Goal: Find specific page/section: Find specific page/section

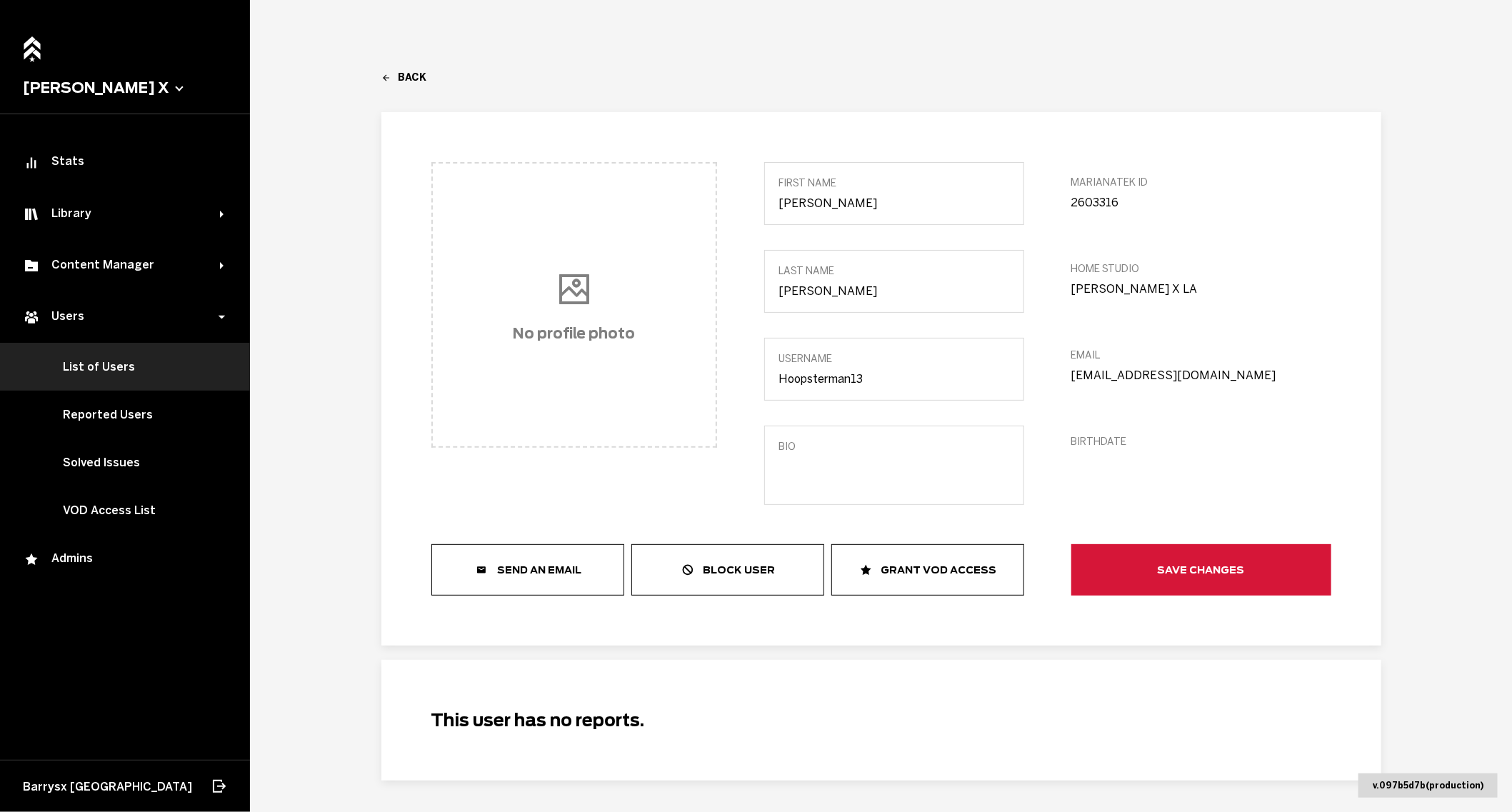
click at [127, 374] on link "List of Users" at bounding box center [125, 366] width 250 height 48
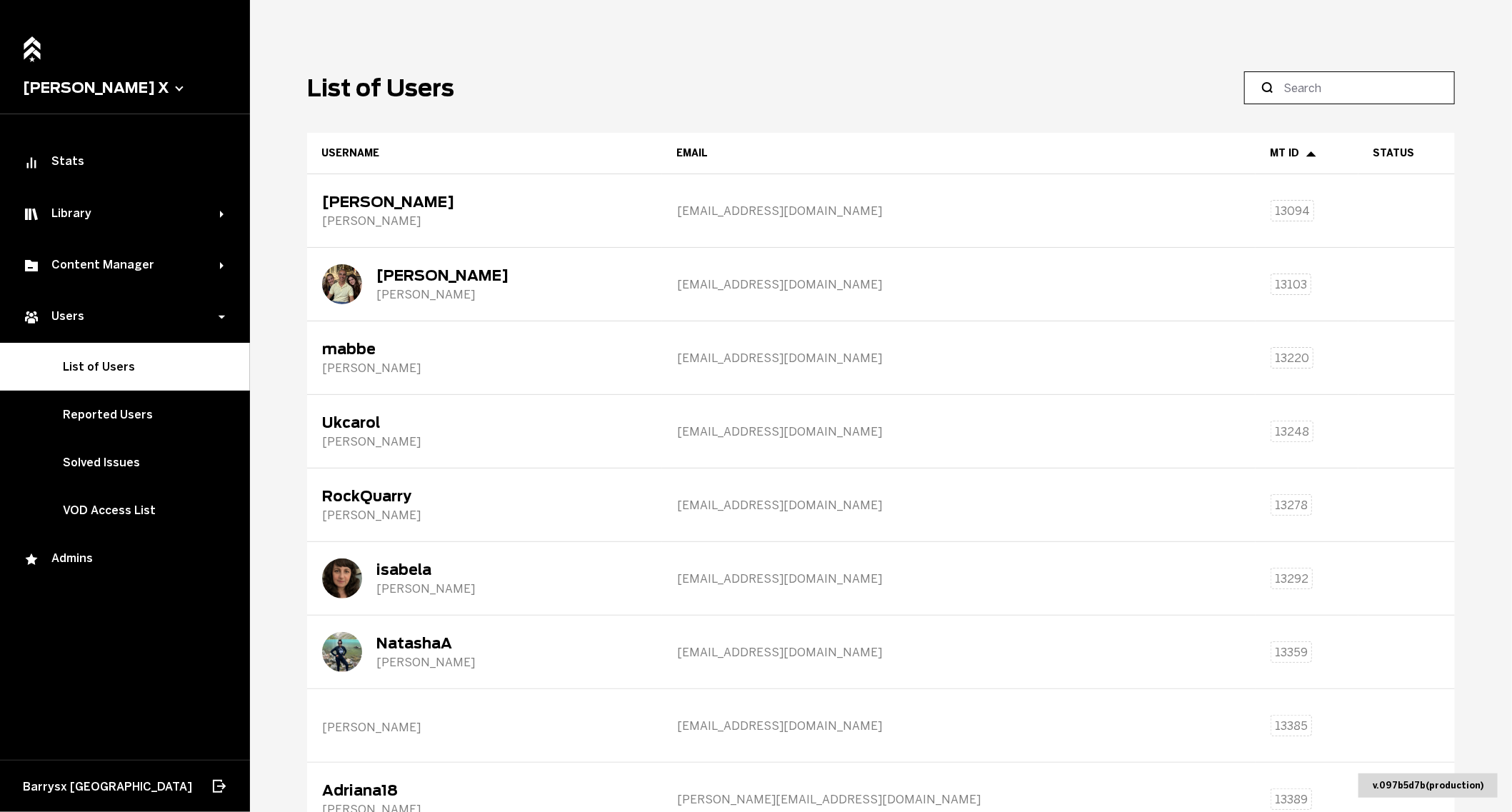
click at [1326, 91] on input at bounding box center [1354, 88] width 142 height 17
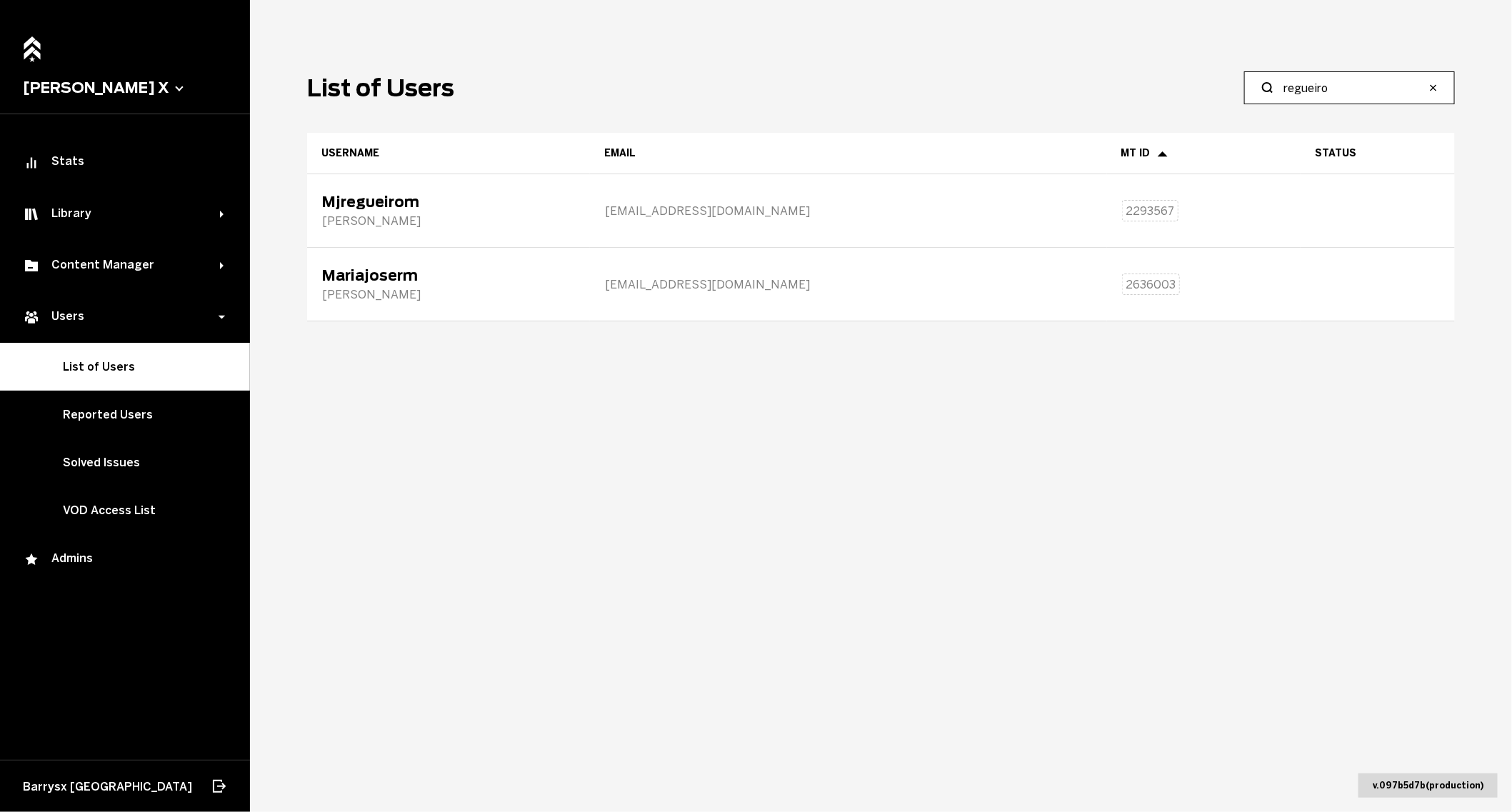
type input "regueiro"
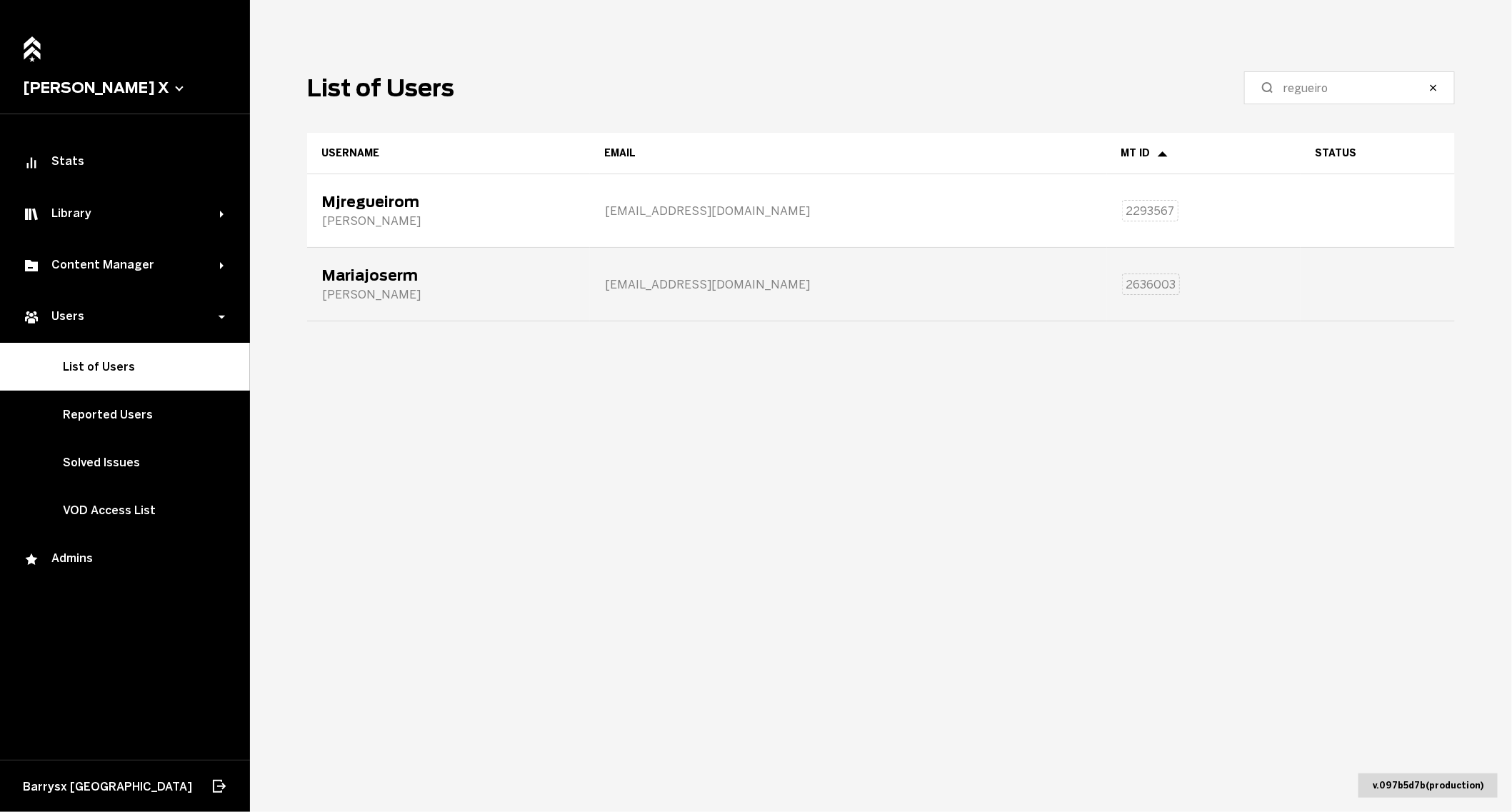
click at [589, 300] on div "Mariajoserm [PERSON_NAME]" at bounding box center [448, 284] width 281 height 72
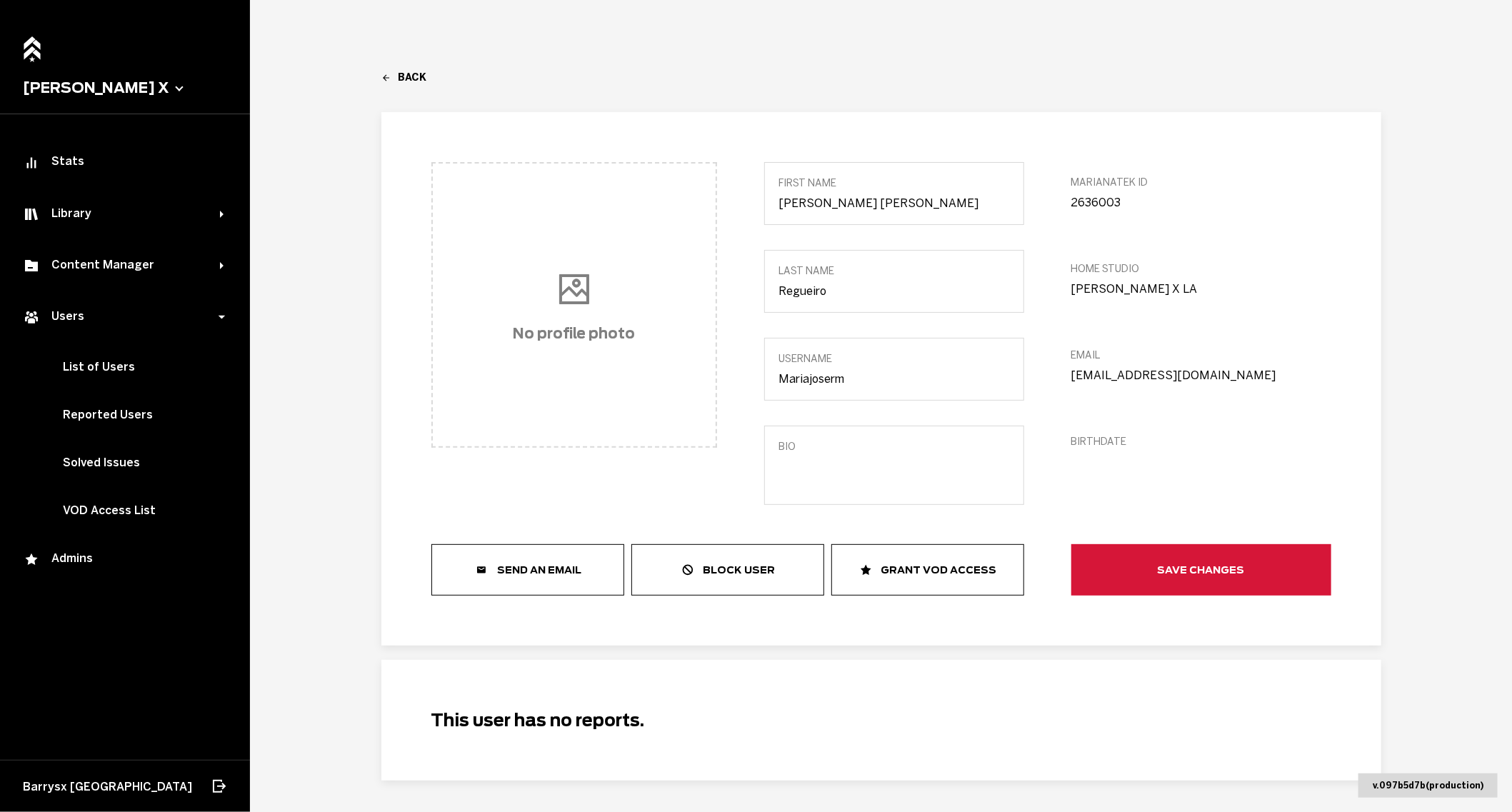
drag, startPoint x: 1224, startPoint y: 376, endPoint x: 1052, endPoint y: 381, distance: 172.1
click at [1052, 380] on div "No profile photo first Name [PERSON_NAME] [PERSON_NAME] last Name [PERSON_NAME]…" at bounding box center [881, 378] width 900 height 434
click at [137, 354] on link "List of Users" at bounding box center [125, 366] width 250 height 48
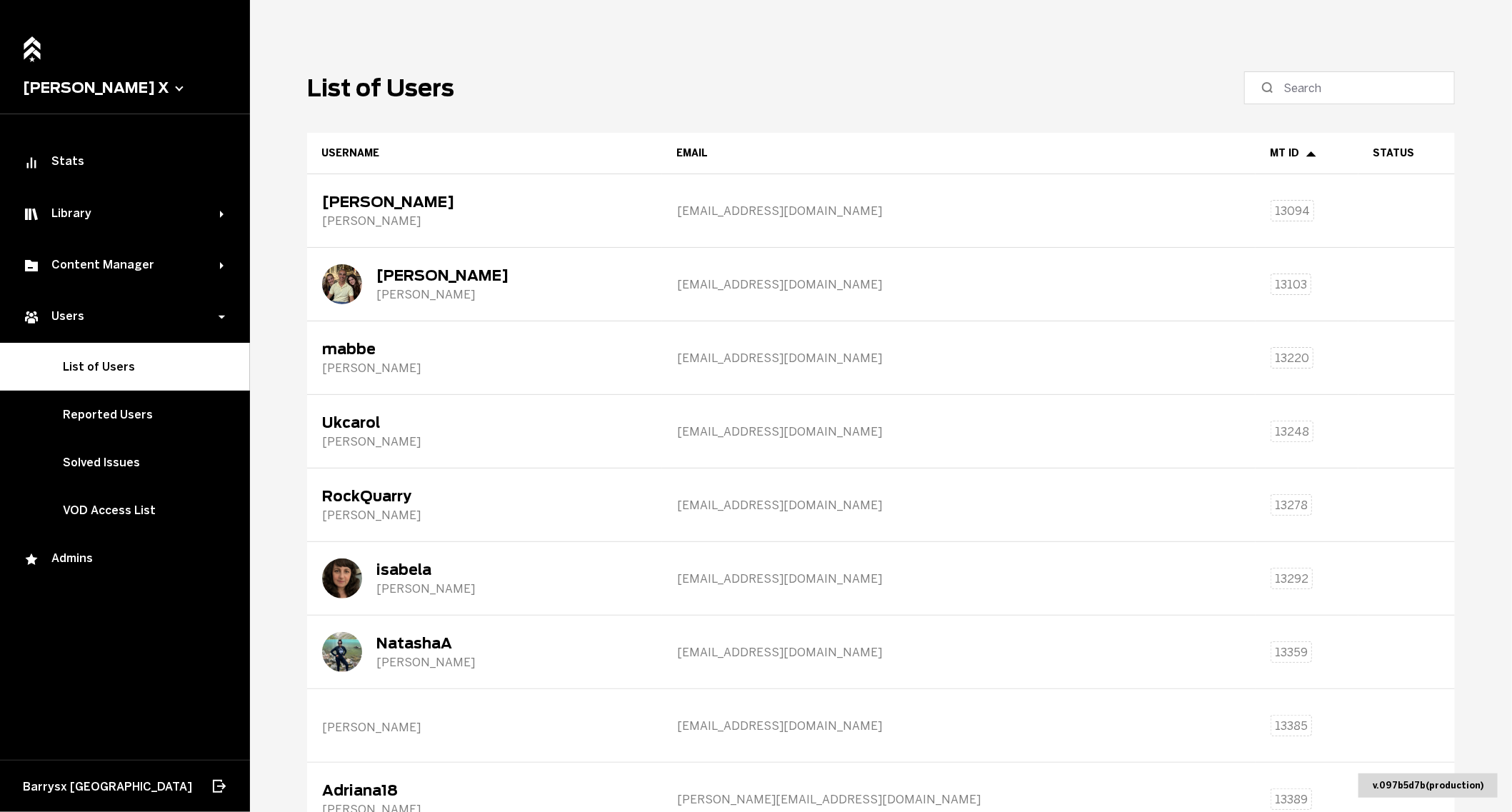
click at [1382, 70] on main "List of Users Username Email MT ID Status [PERSON_NAME] [PERSON_NAME][EMAIL_ADD…" at bounding box center [881, 406] width 1263 height 812
click at [1383, 77] on label at bounding box center [1350, 88] width 211 height 33
click at [1383, 79] on input at bounding box center [1354, 88] width 142 height 17
click at [1383, 81] on input at bounding box center [1354, 88] width 142 height 17
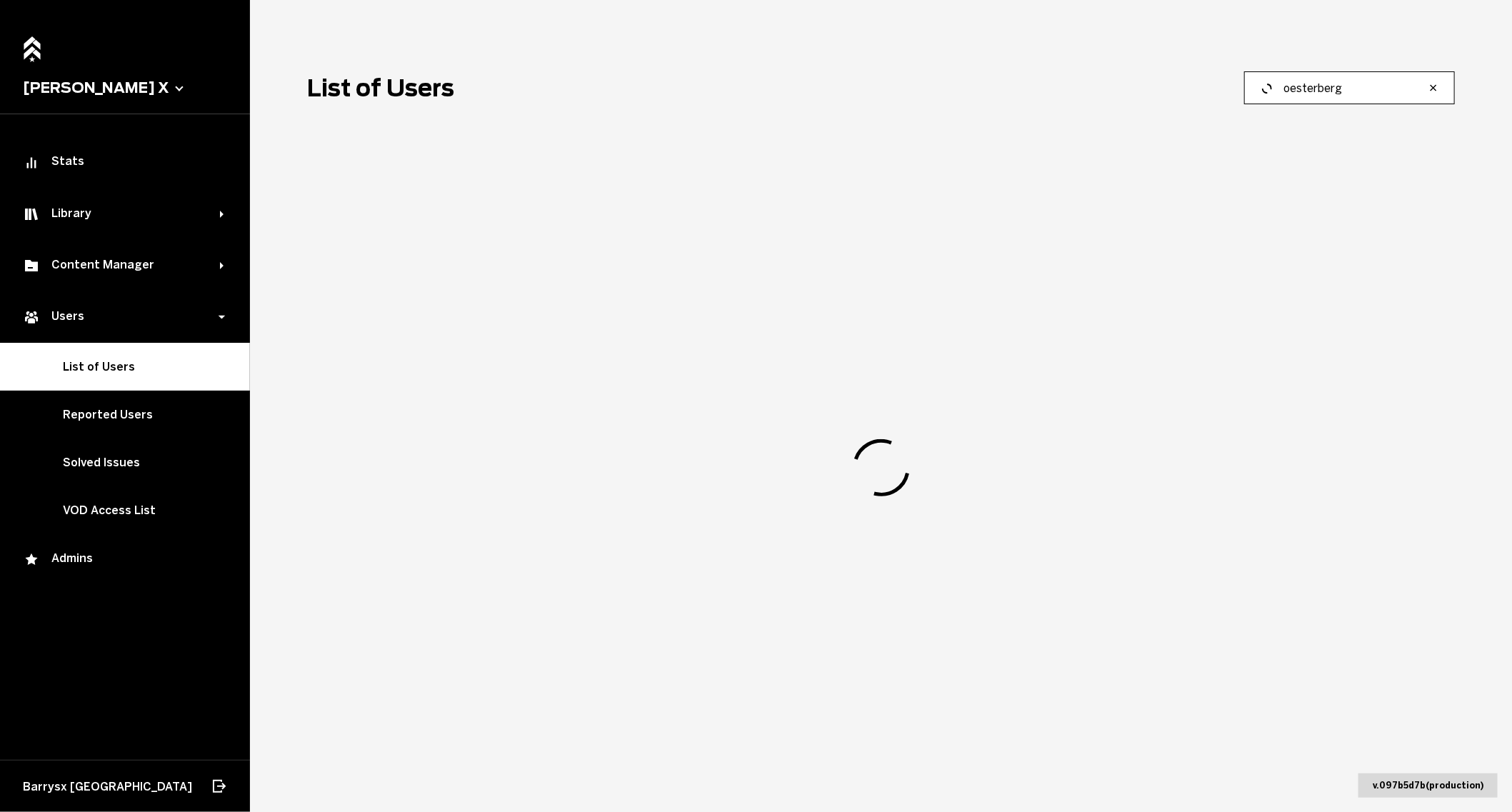
type input "oesterberg"
click at [1438, 85] on icon "button" at bounding box center [1434, 88] width 11 height 11
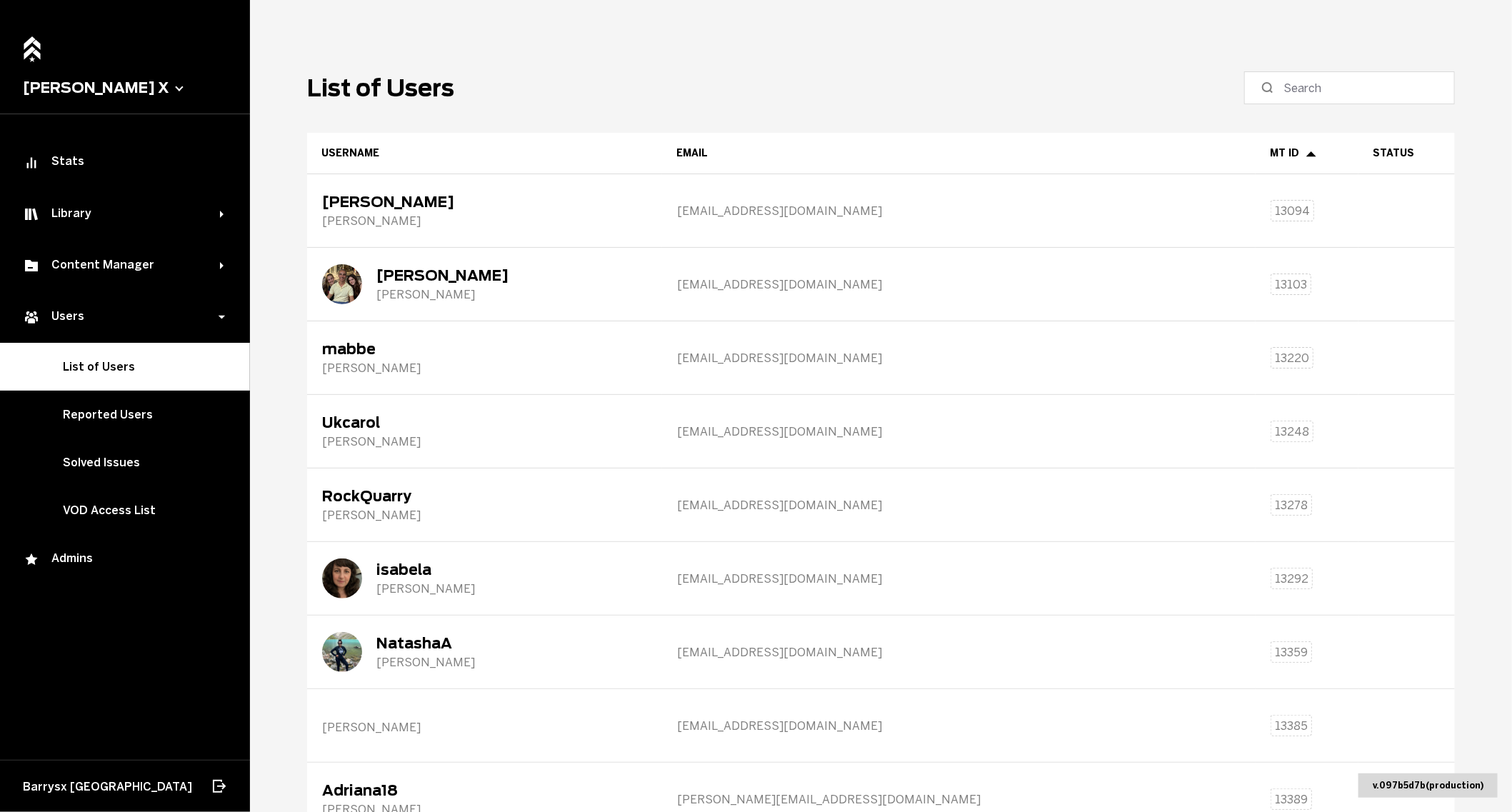
click at [1438, 85] on label at bounding box center [1350, 88] width 211 height 33
click at [1425, 85] on input at bounding box center [1354, 88] width 142 height 17
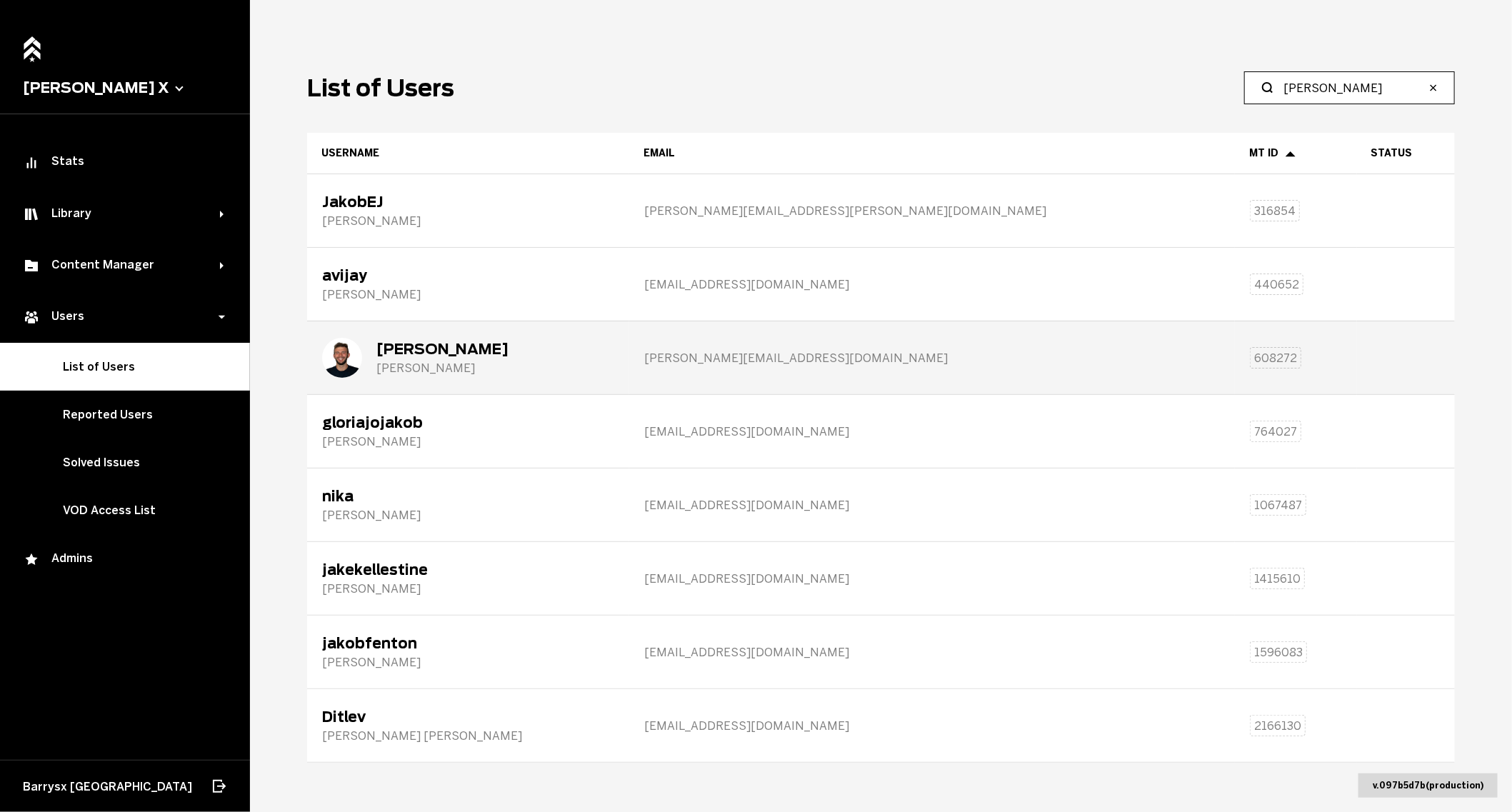
type input "[PERSON_NAME]"
